Goal: Transaction & Acquisition: Purchase product/service

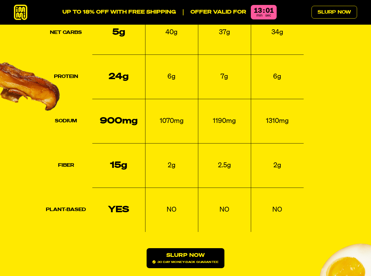
scroll to position [667, 0]
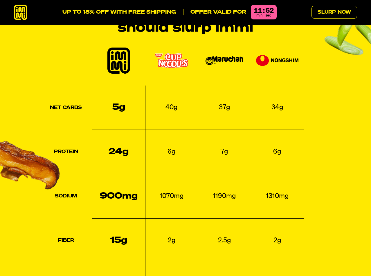
click at [333, 128] on div "Net Carbs 5g 40g 37g 34g Protein 24g 6g 7g 6g Sodium 900mg 1070mg 1190mg 1310mg…" at bounding box center [185, 183] width 343 height 279
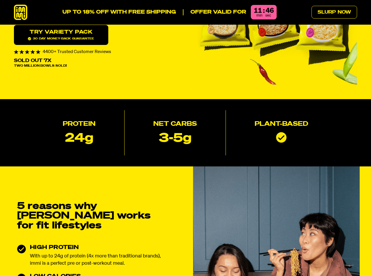
scroll to position [0, 0]
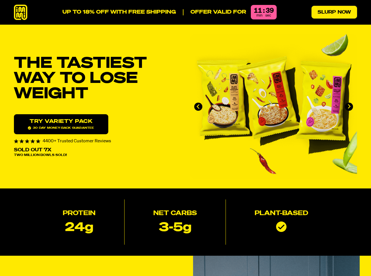
click at [326, 13] on link "Slurp Now" at bounding box center [334, 12] width 46 height 13
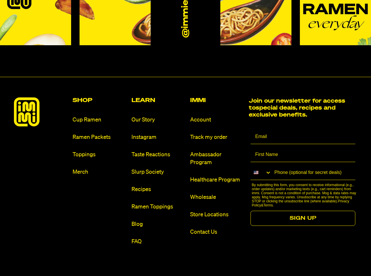
scroll to position [3383, 0]
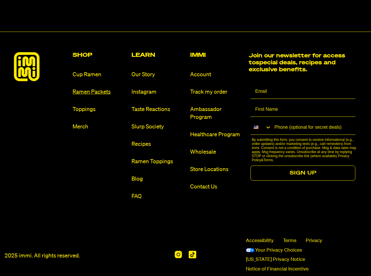
click at [95, 88] on link "Ramen Packets" at bounding box center [99, 92] width 54 height 8
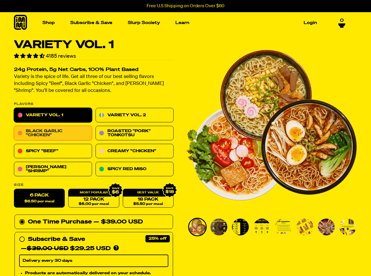
click at [56, 136] on link "Black Garlic "Chicken"" at bounding box center [53, 133] width 78 height 14
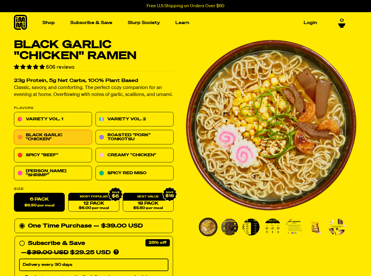
drag, startPoint x: 103, startPoint y: 207, endPoint x: 106, endPoint y: 221, distance: 14.7
click at [110, 221] on form "Flavors Variety Vol. 1 Variety Vol. 2 Black Garlic "Chicken" Roasted "Pork" Ton…" at bounding box center [93, 246] width 159 height 279
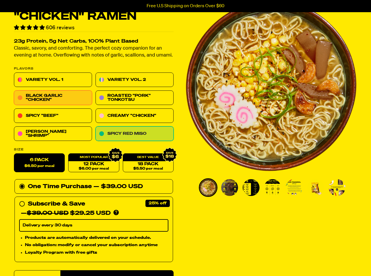
scroll to position [29, 0]
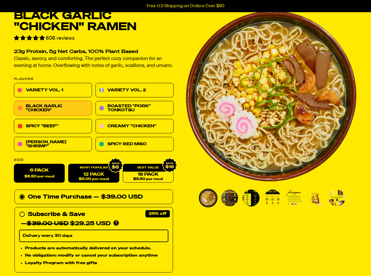
click at [101, 174] on link "12 Pack $6.00 per meal" at bounding box center [93, 173] width 51 height 19
radio input "false"
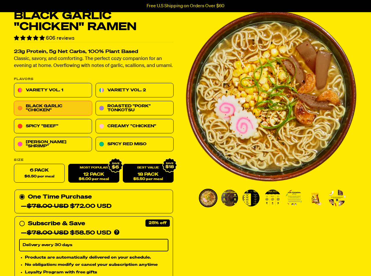
click at [144, 172] on div "18 Pack $5.50 per meal" at bounding box center [148, 173] width 51 height 19
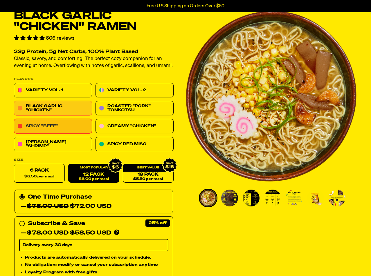
click at [55, 123] on link "Spicy "Beef"" at bounding box center [53, 126] width 78 height 14
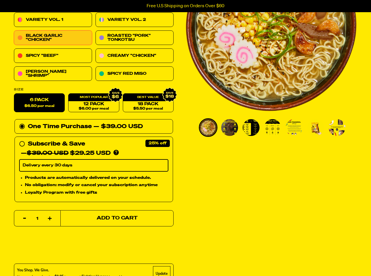
scroll to position [87, 0]
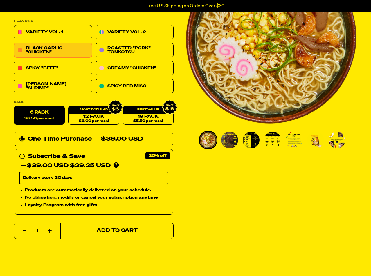
click at [118, 232] on span "Add to Cart" at bounding box center [117, 230] width 41 height 5
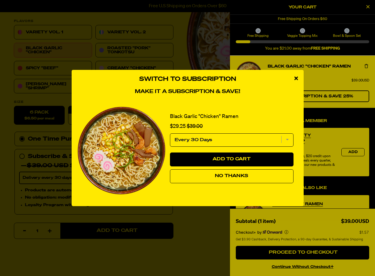
click at [231, 177] on span "No Thanks" at bounding box center [231, 176] width 33 height 5
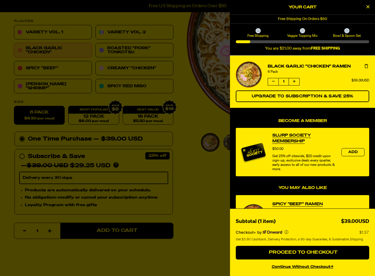
click at [366, 8] on icon "Close Cart" at bounding box center [367, 6] width 3 height 5
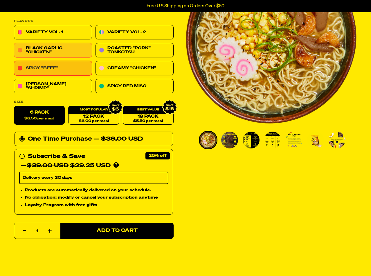
click at [51, 63] on link "Spicy "Beef"" at bounding box center [53, 68] width 78 height 14
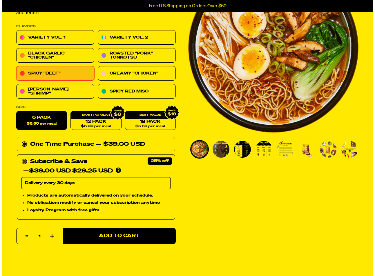
scroll to position [116, 0]
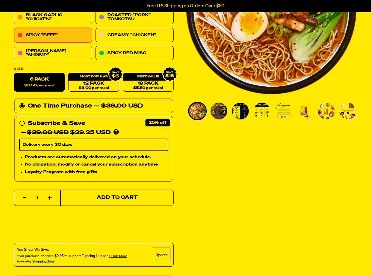
click at [109, 198] on span "Add to Cart" at bounding box center [117, 197] width 41 height 5
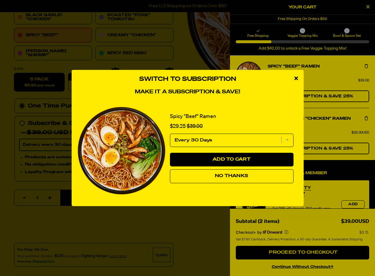
click at [225, 177] on span "No Thanks" at bounding box center [231, 176] width 33 height 5
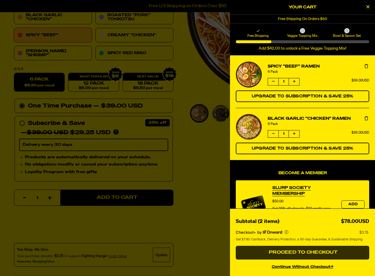
click at [308, 252] on span "Proceed to Checkout" at bounding box center [302, 252] width 70 height 5
